Goal: Task Accomplishment & Management: Complete application form

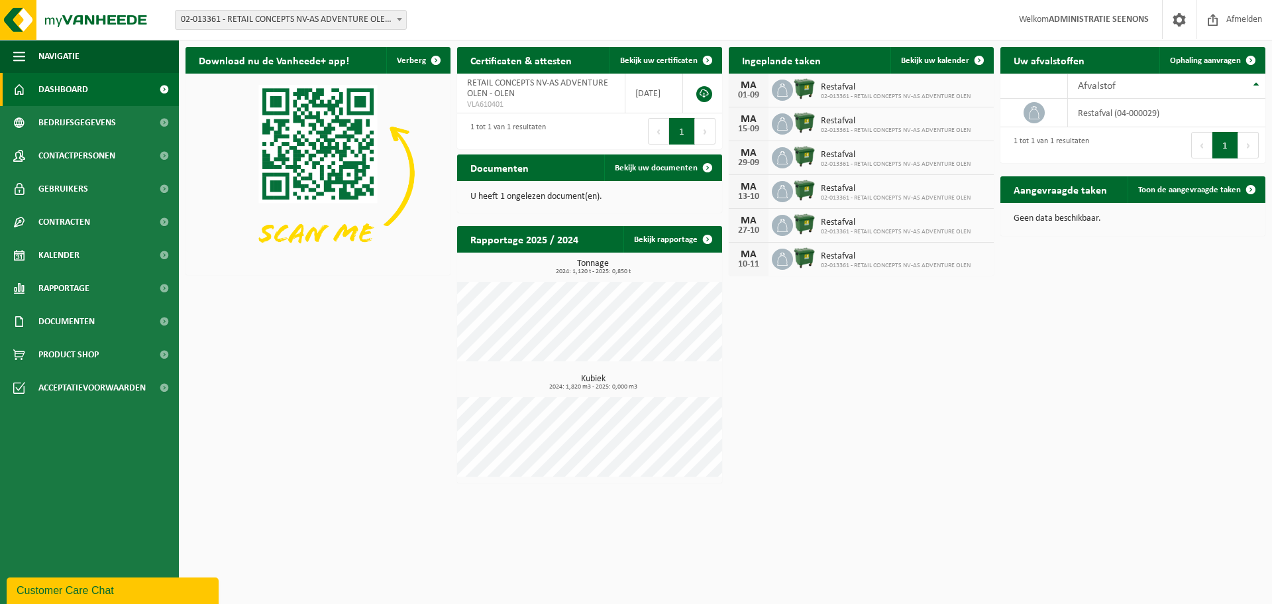
click at [366, 25] on span "02-013361 - RETAIL CONCEPTS NV-AS ADVENTURE OLEN - OLEN" at bounding box center [291, 20] width 231 height 19
type input "a"
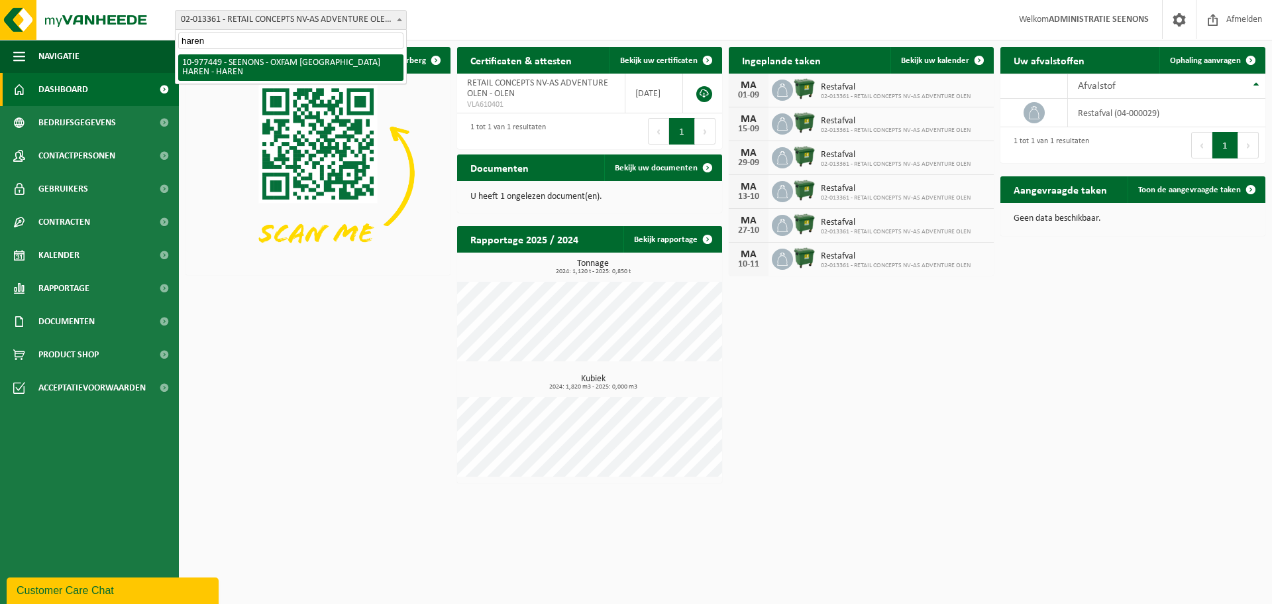
type input "haren"
select select "159475"
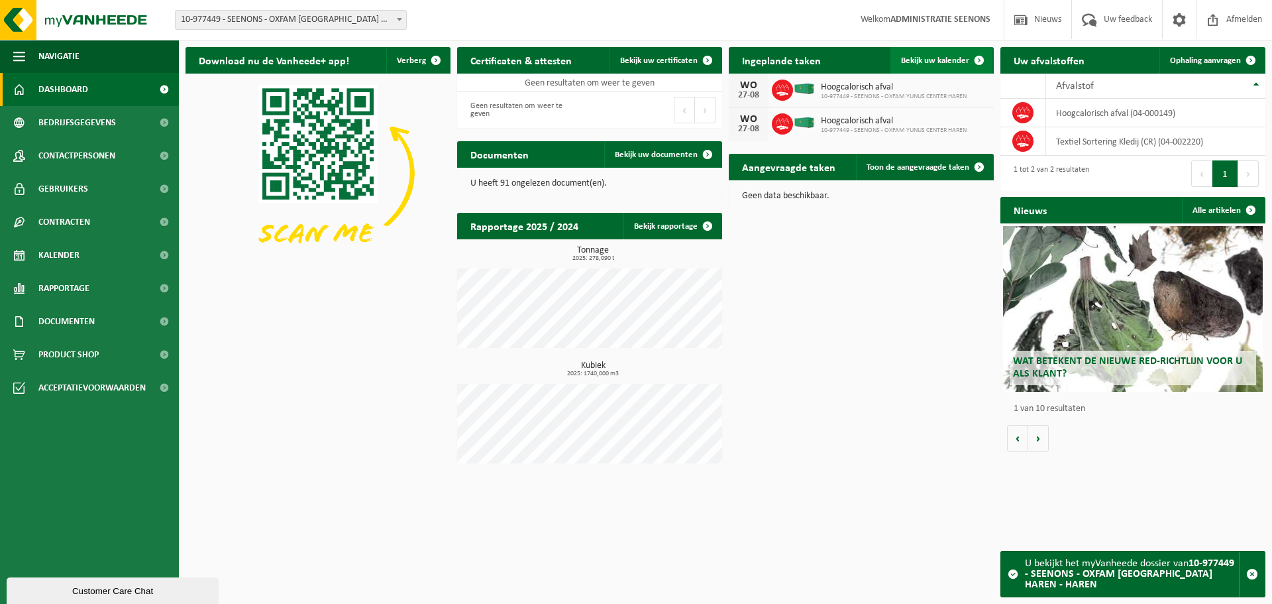
click at [953, 50] on link "Bekijk uw kalender" at bounding box center [942, 60] width 102 height 27
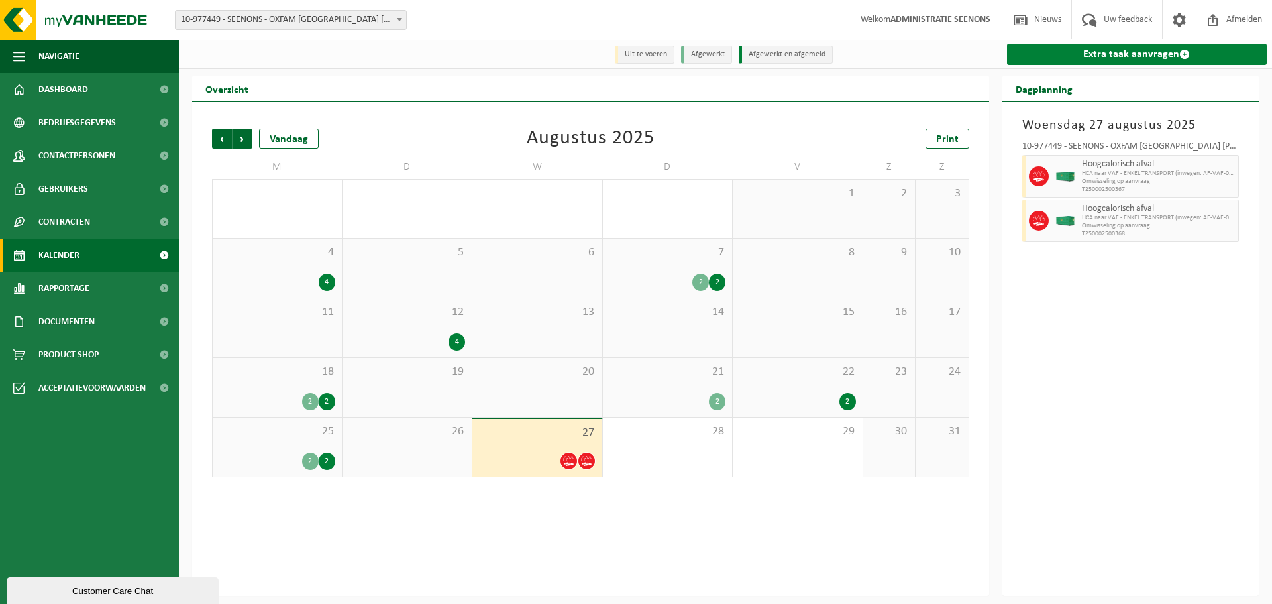
click at [1088, 60] on link "Extra taak aanvragen" at bounding box center [1137, 54] width 260 height 21
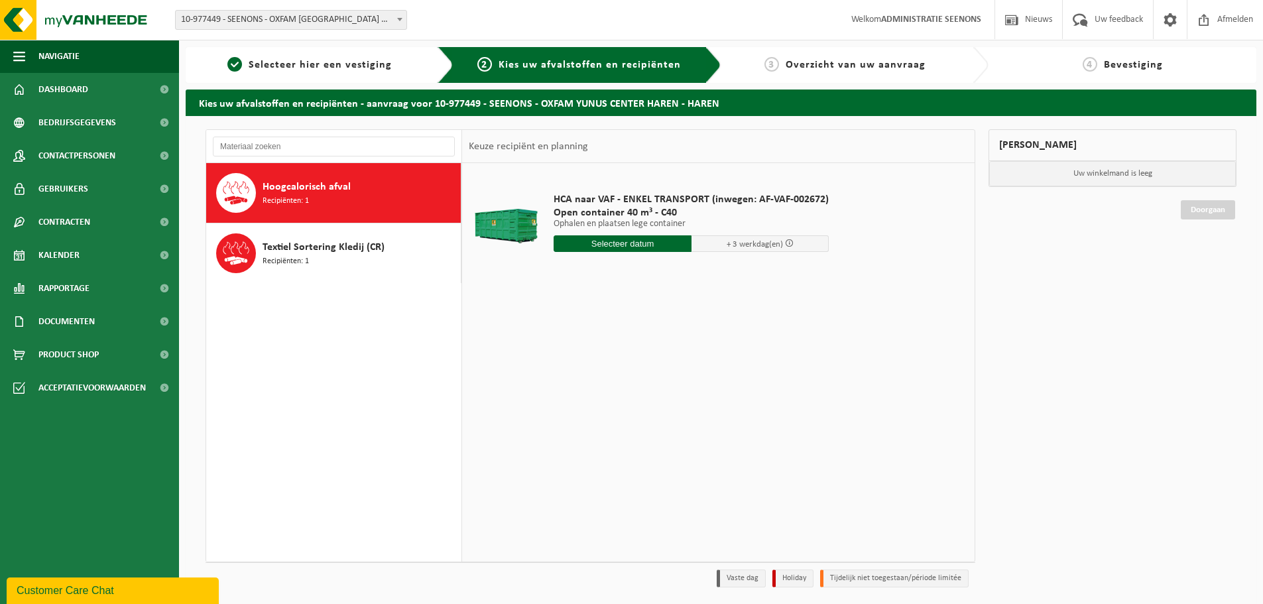
click at [651, 246] on input "text" at bounding box center [622, 243] width 138 height 17
click at [655, 408] on div "29" at bounding box center [659, 403] width 23 height 21
type input "Van 2025-08-29"
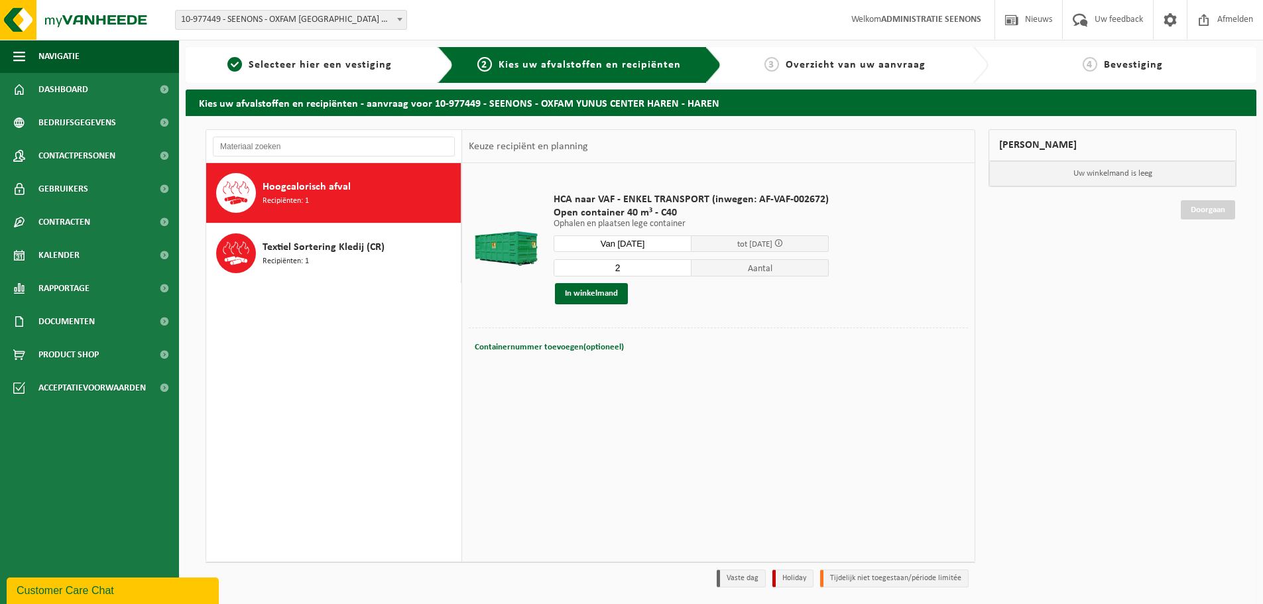
type input "2"
click at [680, 264] on input "2" at bounding box center [622, 267] width 138 height 17
click at [591, 290] on button "In winkelmand" at bounding box center [591, 293] width 73 height 21
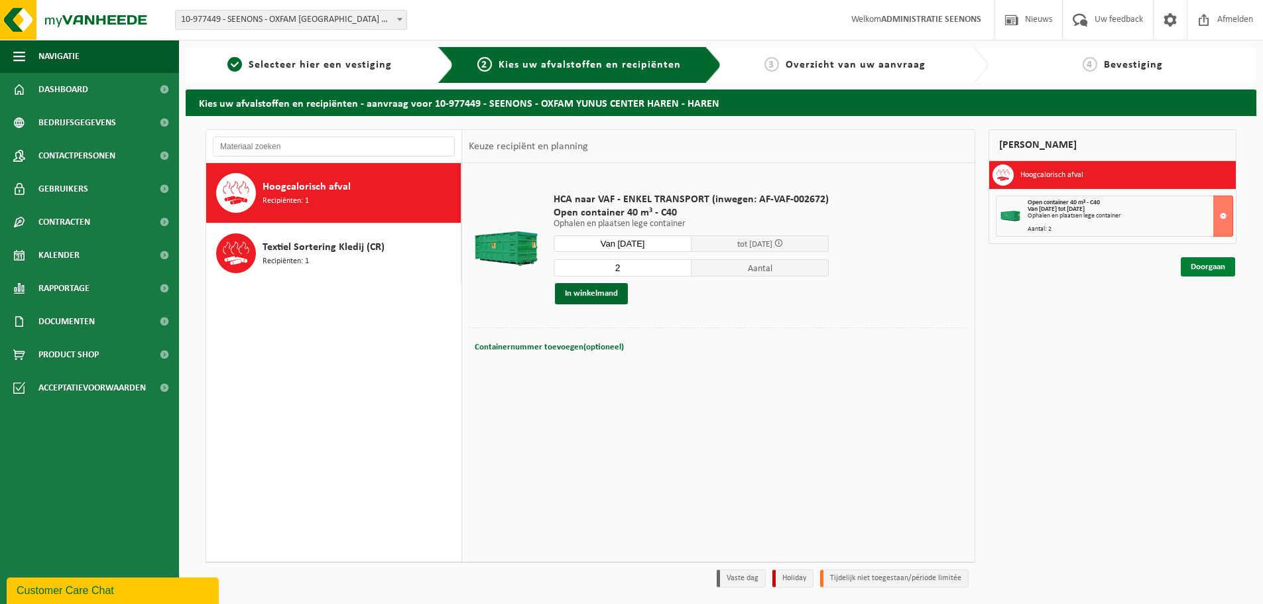
click at [1201, 264] on link "Doorgaan" at bounding box center [1207, 266] width 54 height 19
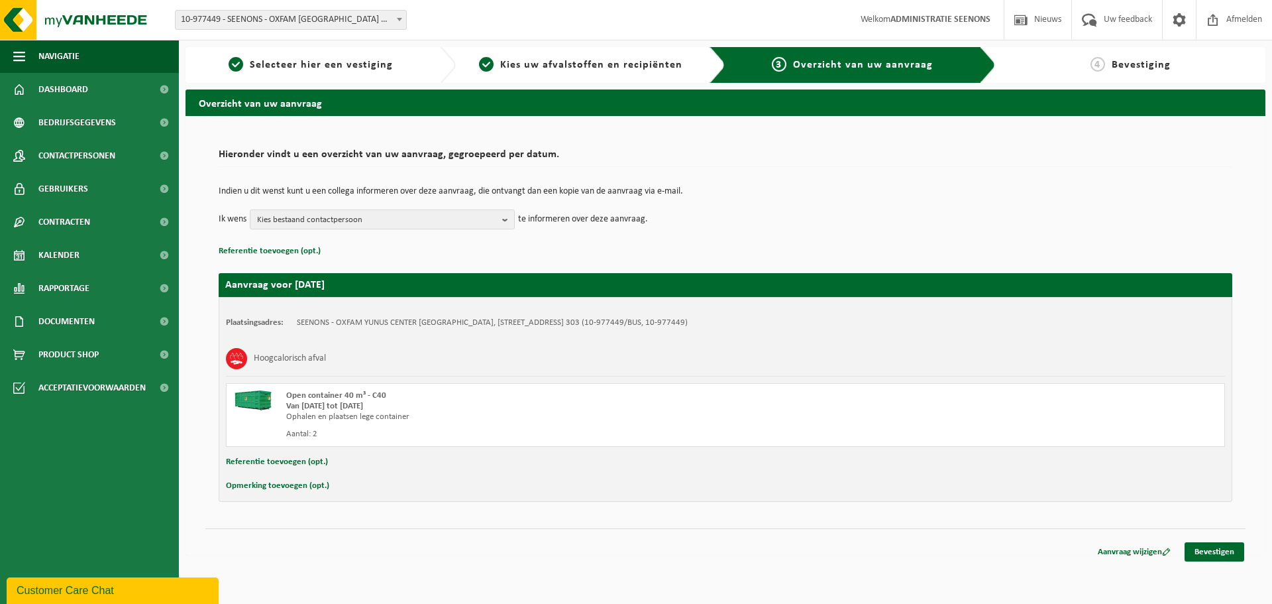
click at [274, 482] on button "Opmerking toevoegen (opt.)" at bounding box center [277, 485] width 103 height 17
click at [338, 481] on input "text" at bounding box center [751, 487] width 921 height 20
click at [337, 486] on input "text" at bounding box center [751, 487] width 921 height 20
click at [349, 489] on input "text" at bounding box center [751, 487] width 921 height 20
click at [378, 488] on input "Eén container bevat met" at bounding box center [751, 487] width 921 height 20
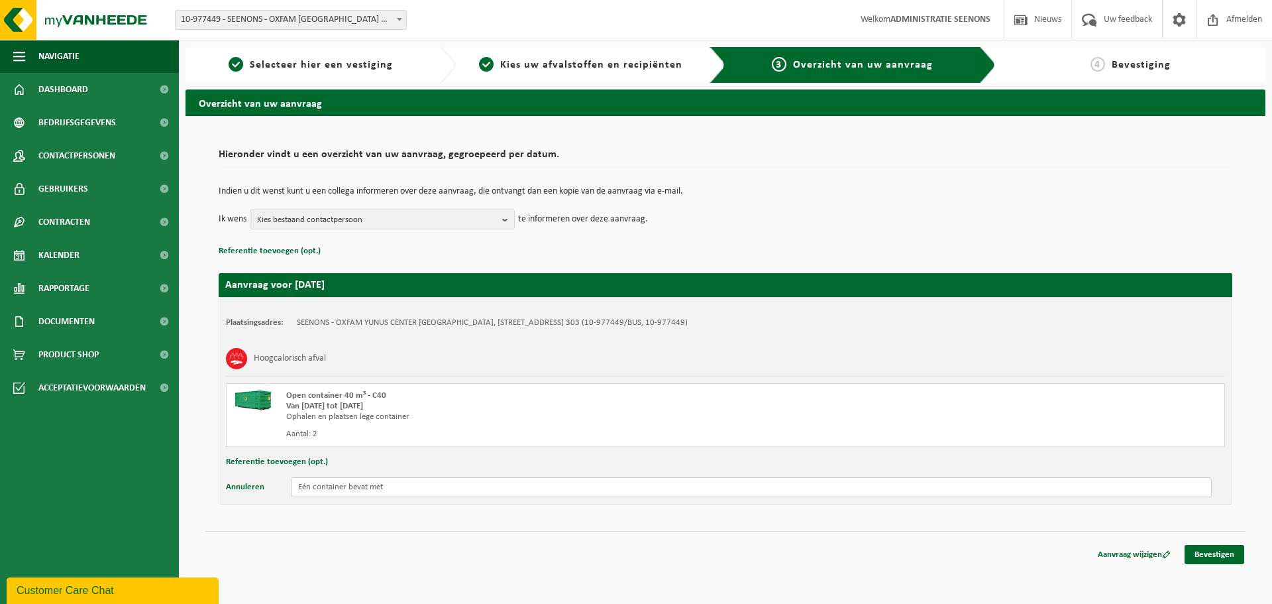
click at [378, 486] on input "Eén container bevat met" at bounding box center [751, 487] width 921 height 20
click at [514, 493] on input "Eén container bevat zuiver isolatiemateriaal" at bounding box center [751, 487] width 921 height 20
click at [383, 485] on input "Eén container bevat zuiver isolatiemateriaal (sluikstort helaas) dus dit zal al…" at bounding box center [751, 487] width 921 height 20
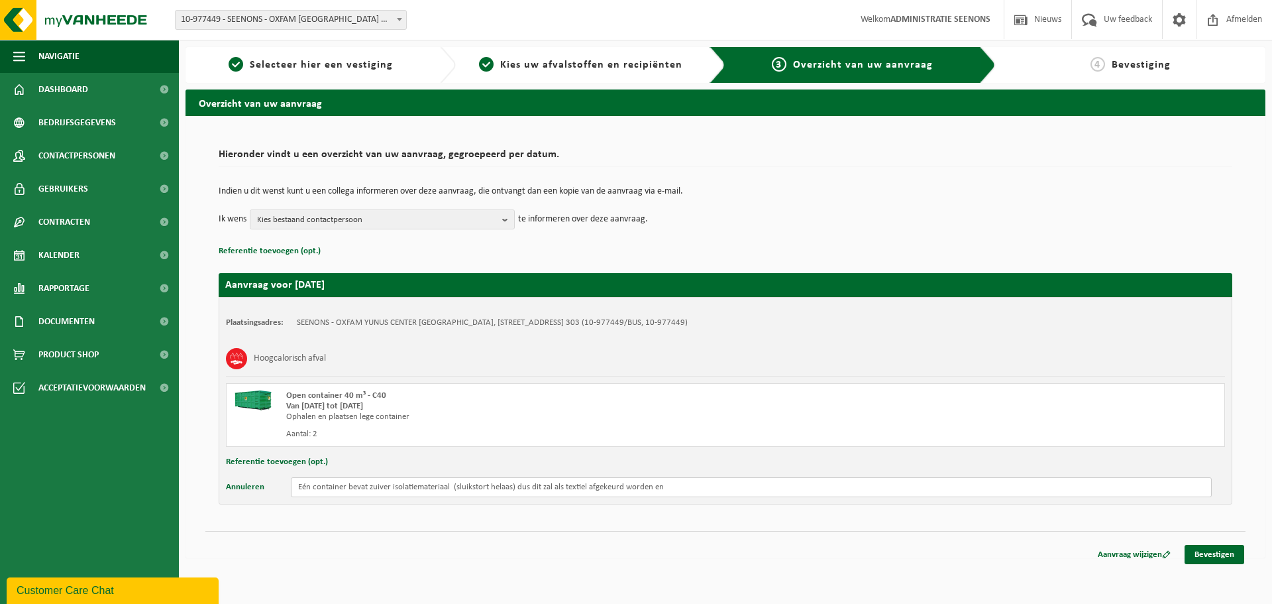
click at [418, 486] on input "Eén container bevat zuiver isolatiemateriaal (sluikstort helaas) dus dit zal al…" at bounding box center [751, 487] width 921 height 20
click at [539, 486] on input "Eén container bevat zuiver isolatiemateriaal (sluikstort helaas) dus dit zal al…" at bounding box center [751, 487] width 921 height 20
click at [457, 488] on input "Eén container bevat zuiver isolatiemateriaal (sluikstort helaas) dus dit zal al…" at bounding box center [751, 487] width 921 height 20
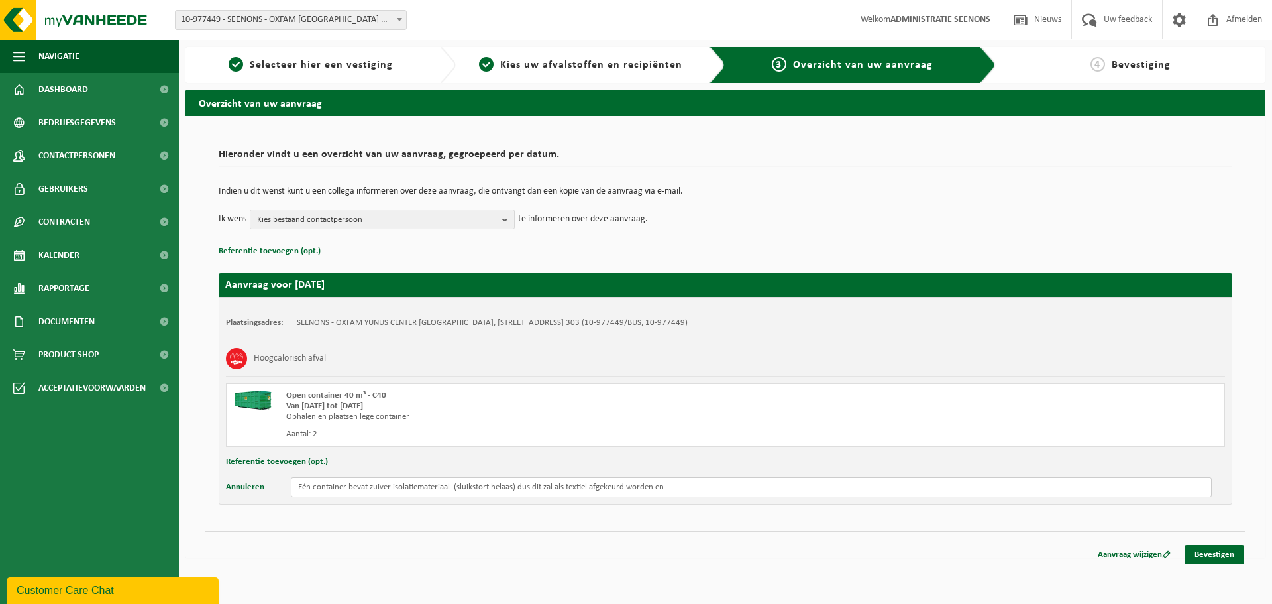
click at [454, 488] on input "Eén container bevat zuiver isolatiemateriaal (sluikstort helaas) dus dit zal al…" at bounding box center [751, 487] width 921 height 20
click at [693, 494] on input "Eén container bevat zuiver isolatiemateriaal (sluikstort helaas) dus dit zal al…" at bounding box center [751, 487] width 921 height 20
click at [312, 486] on input "Eén container bevat zuiver isolatiemateriaal (sluikstort helaas) dus dit zal al…" at bounding box center [751, 487] width 921 height 20
click at [663, 492] on input "Eén container bevat zuiver isolatiemateriaal (sluikstort helaas) dus dit zal al…" at bounding box center [751, 487] width 921 height 20
click at [690, 492] on input "Eén container bevat zuiver isolatiemateriaal (sluikstort helaas) dus dit zal al…" at bounding box center [751, 487] width 921 height 20
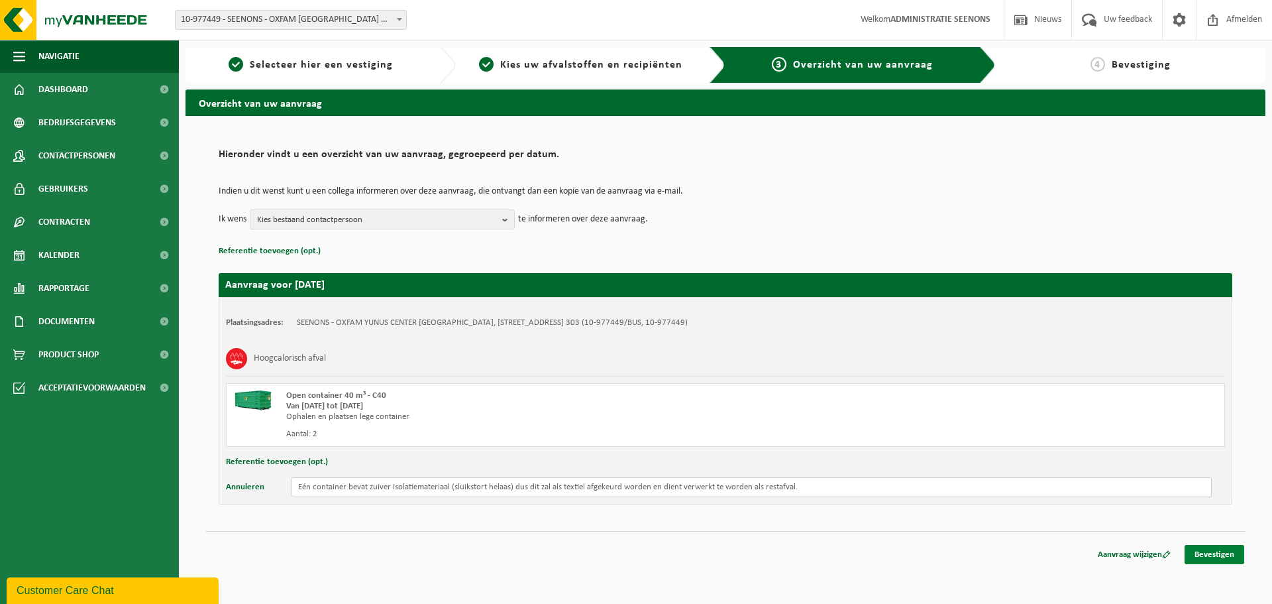
type input "Eén container bevat zuiver isolatiemateriaal (sluikstort helaas) dus dit zal al…"
click at [1188, 551] on link "Bevestigen" at bounding box center [1215, 554] width 60 height 19
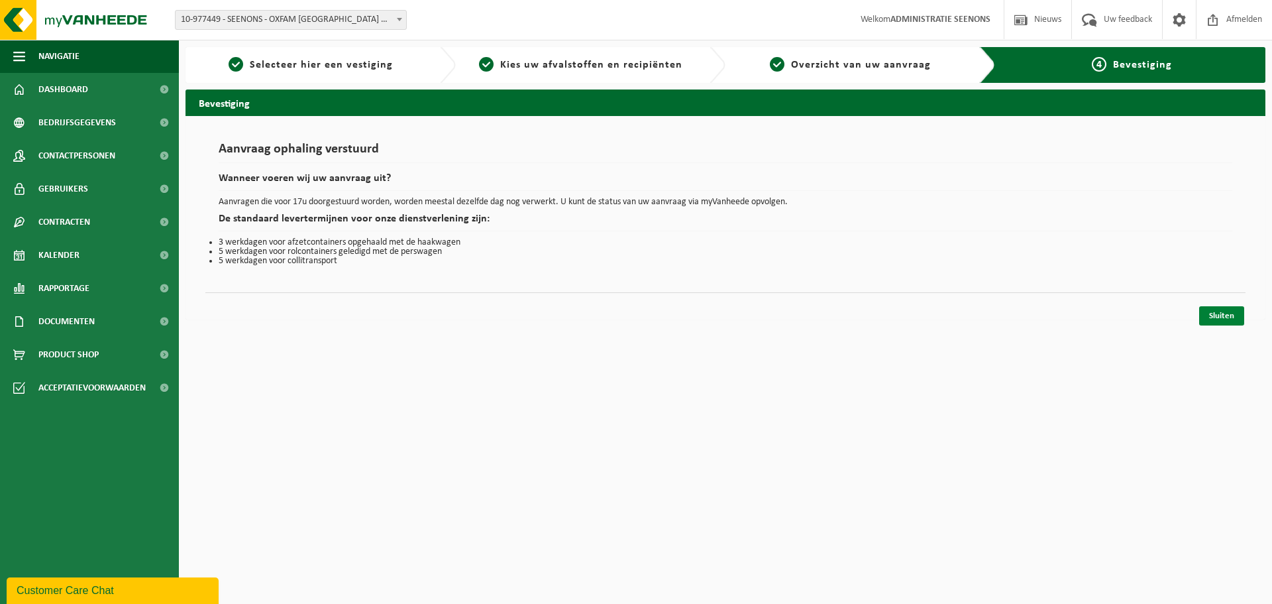
click at [1220, 308] on link "Sluiten" at bounding box center [1222, 315] width 45 height 19
